Goal: Check status

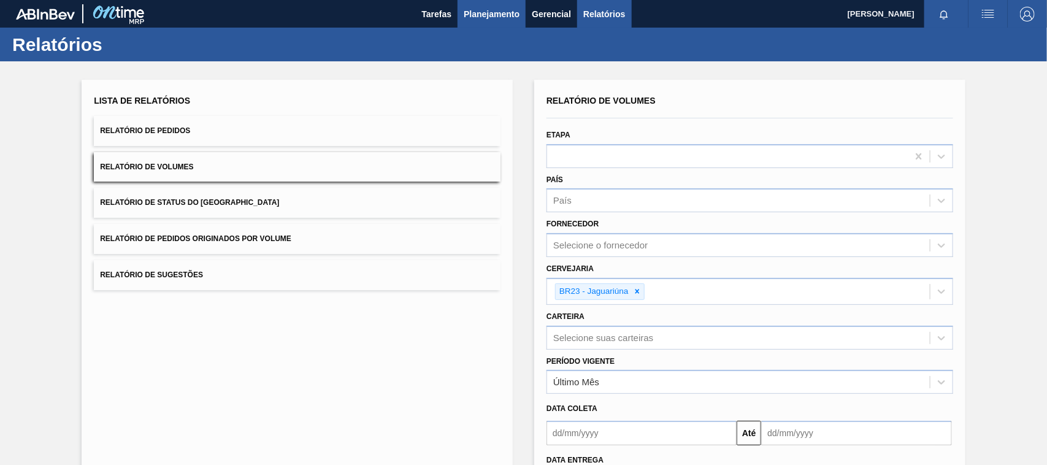
click at [470, 19] on span "Planejamento" at bounding box center [492, 14] width 56 height 15
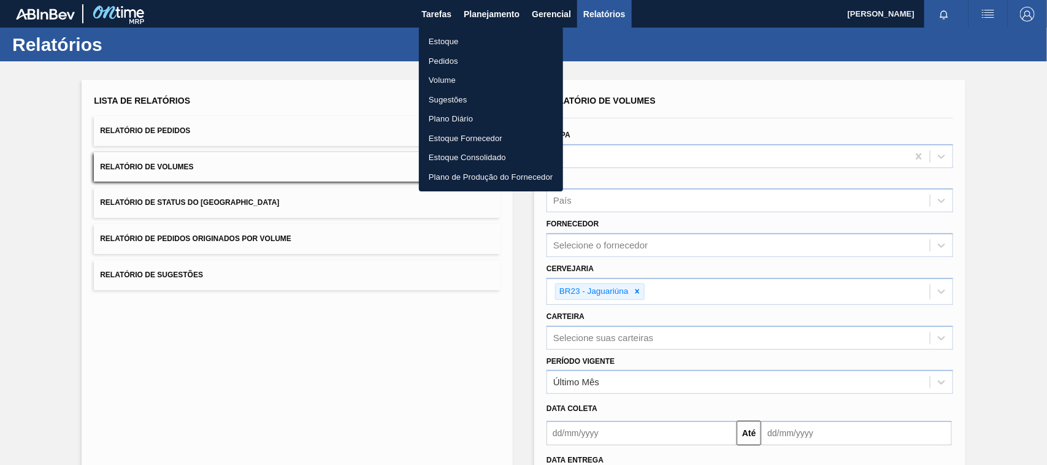
click at [446, 42] on li "Estoque" at bounding box center [491, 42] width 144 height 20
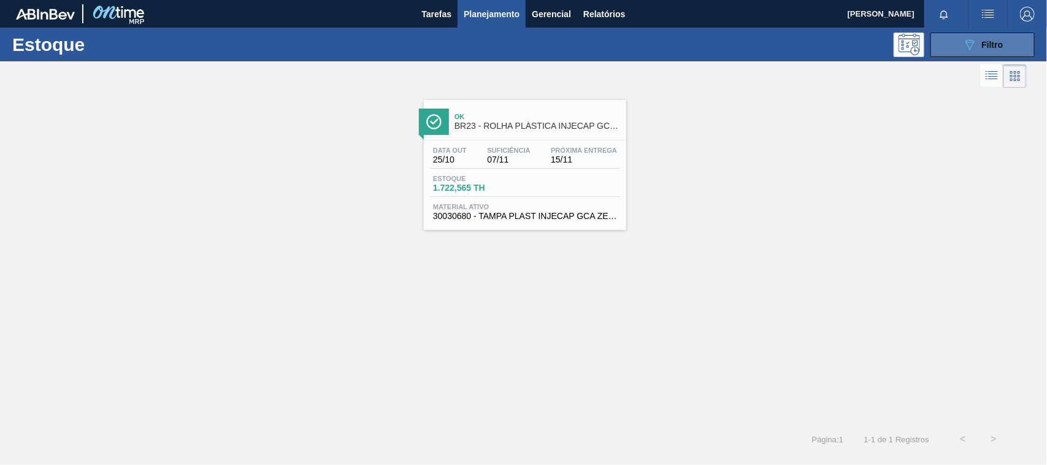
click at [964, 34] on button "089F7B8B-B2A5-4AFE-B5C0-19BA573D28AC Filtro" at bounding box center [982, 45] width 104 height 25
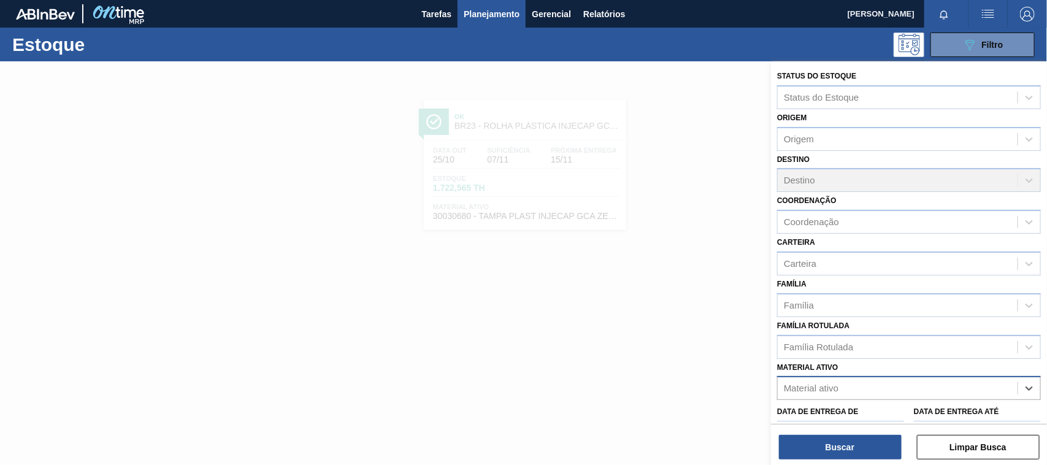
paste ativo "30034325"
type ativo "30034325"
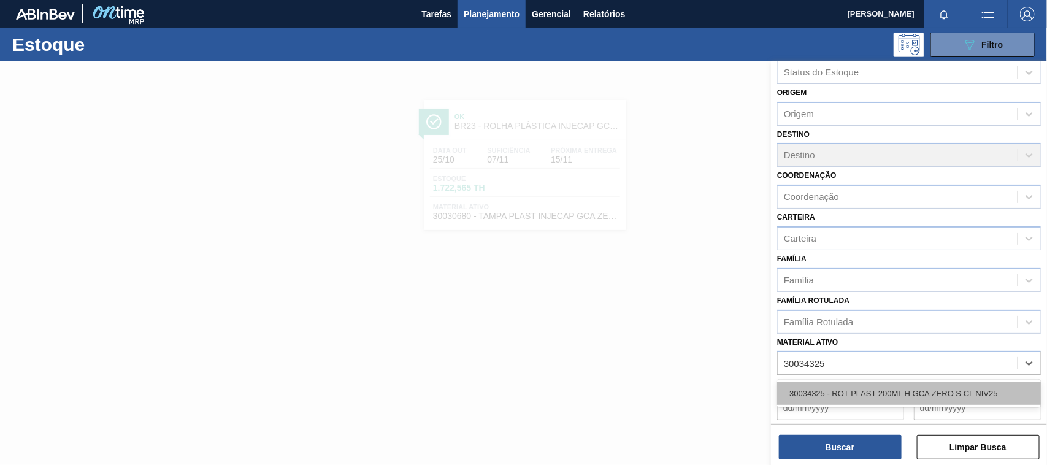
click at [935, 385] on div "30034325 - ROT PLAST 200ML H GCA ZERO S CL NIV25" at bounding box center [909, 393] width 264 height 23
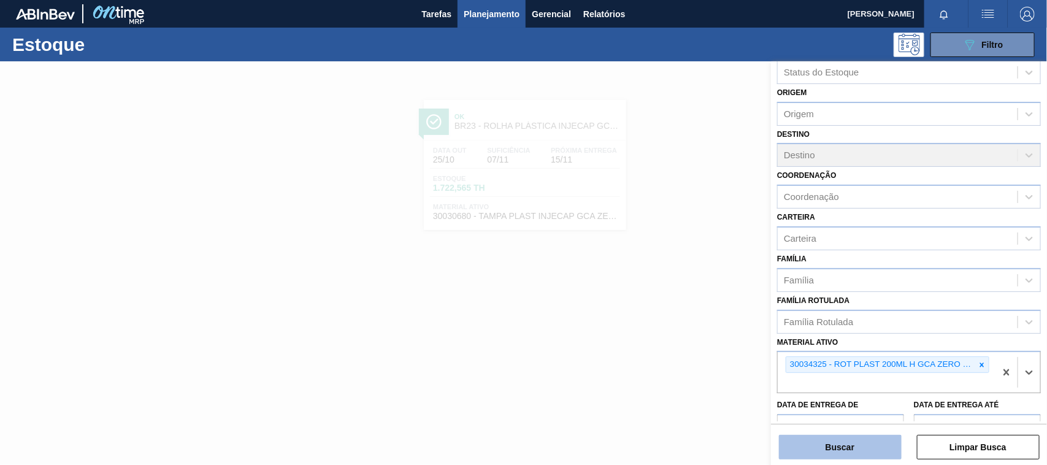
click at [867, 437] on button "Buscar" at bounding box center [840, 447] width 123 height 25
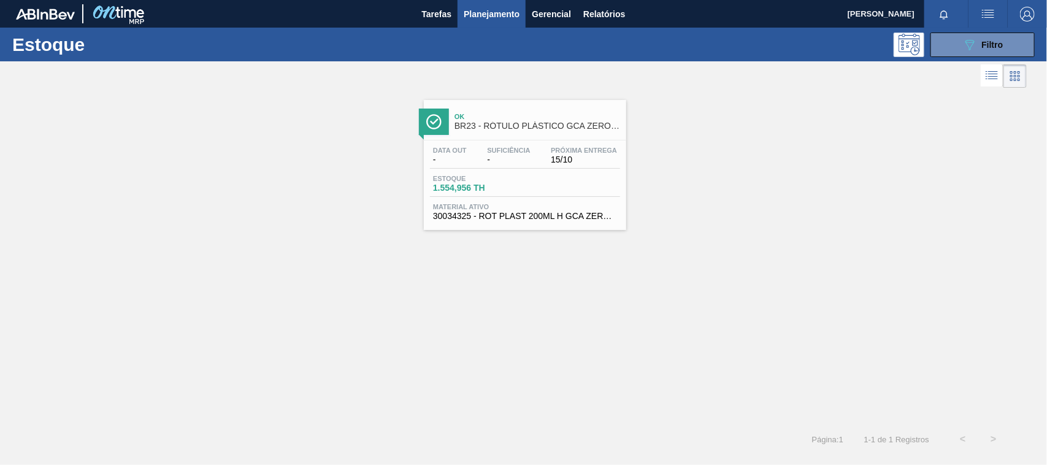
click at [589, 203] on div "Data out - Suficiência - Próxima Entrega 15/10 Estoque 1.554,956 TH Material at…" at bounding box center [525, 181] width 202 height 83
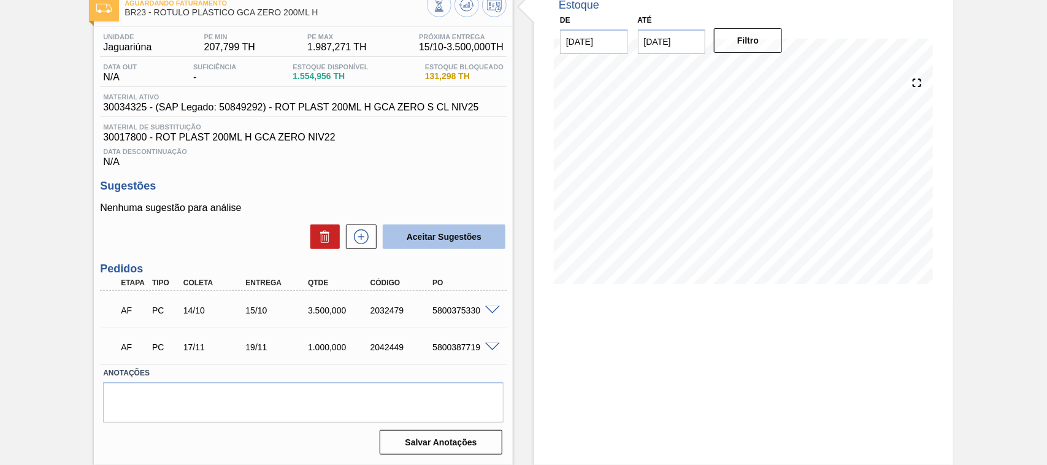
scroll to position [77, 0]
